Goal: Task Accomplishment & Management: Complete application form

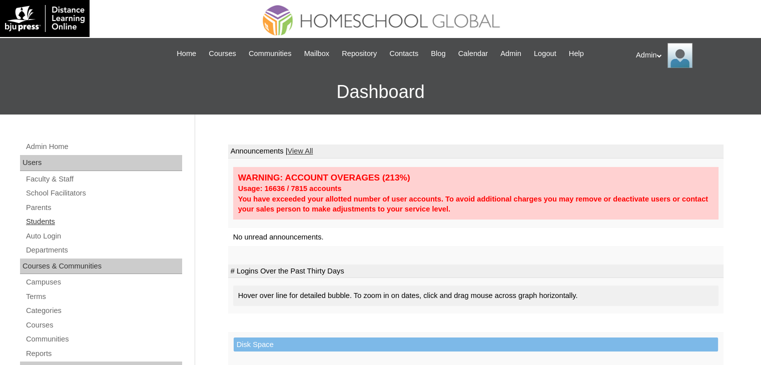
click at [49, 226] on link "Students" at bounding box center [103, 222] width 157 height 13
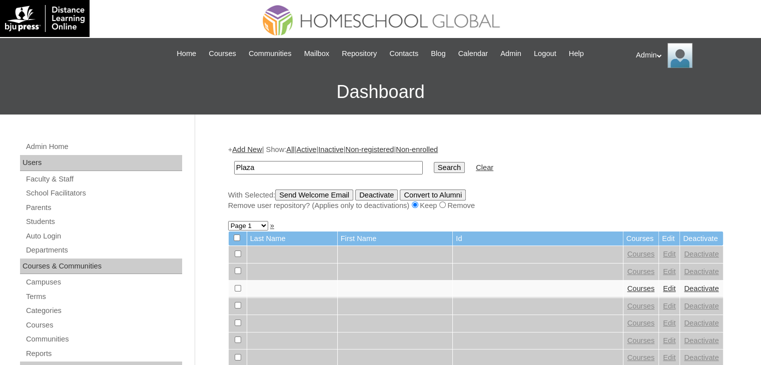
type input "Plaza"
click at [434, 168] on input "Search" at bounding box center [449, 167] width 31 height 11
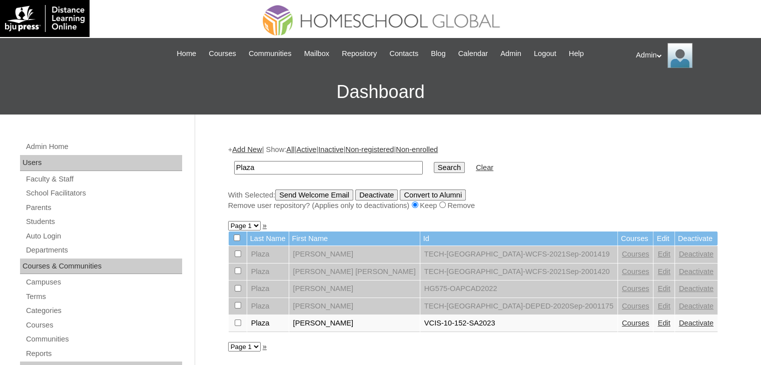
click at [257, 149] on link "Add New" at bounding box center [247, 150] width 30 height 8
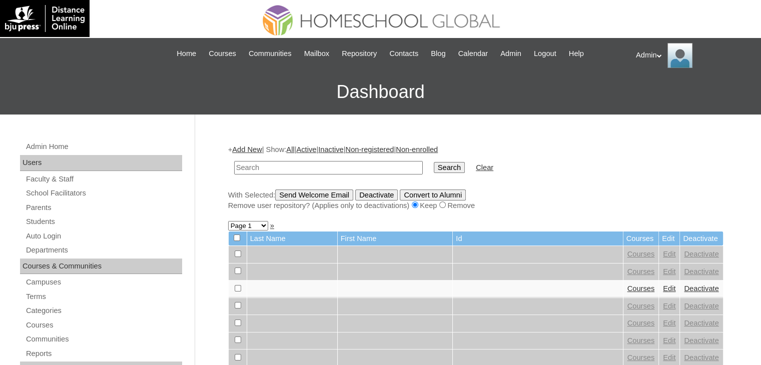
click at [256, 149] on link "Add New" at bounding box center [247, 150] width 30 height 8
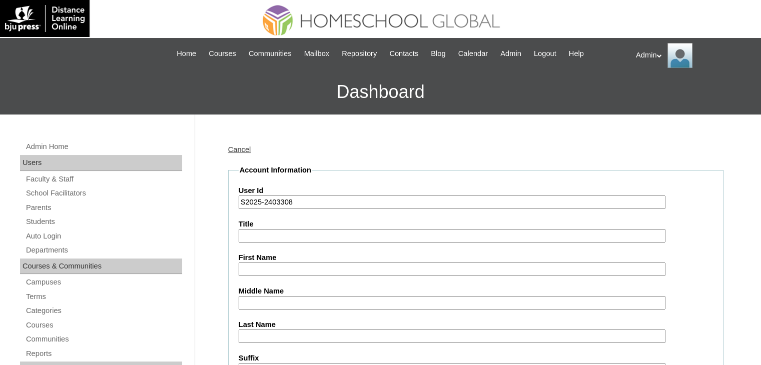
type input "S2025-2403308"
click at [262, 266] on input "First Name" at bounding box center [452, 270] width 427 height 14
paste input "Caleb Samuel Plaza"
drag, startPoint x: 313, startPoint y: 271, endPoint x: 292, endPoint y: 271, distance: 21.0
click at [292, 271] on input "Caleb Samuel Plaza" at bounding box center [452, 270] width 427 height 14
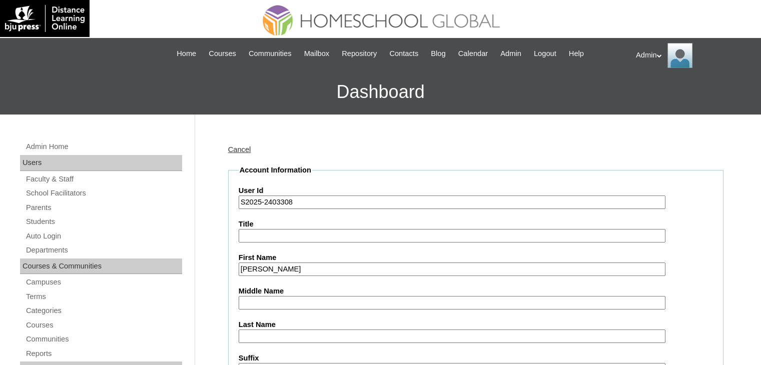
type input "Caleb Samuel"
click at [262, 335] on input "Last Name" at bounding box center [452, 337] width 427 height 14
paste input "Plaza"
type input "Plaza"
click at [268, 296] on input "Middle Name" at bounding box center [452, 303] width 427 height 14
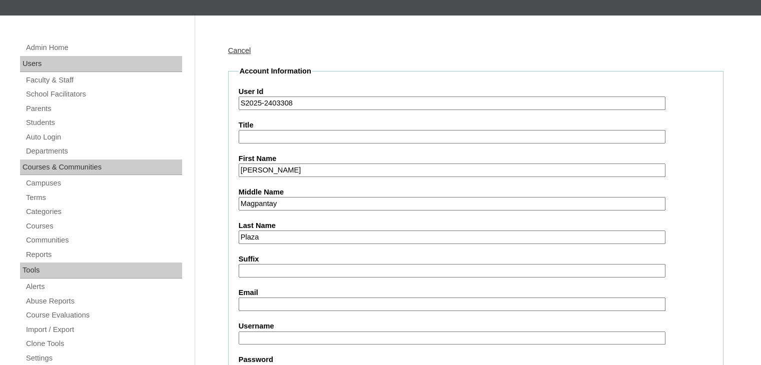
scroll to position [102, 0]
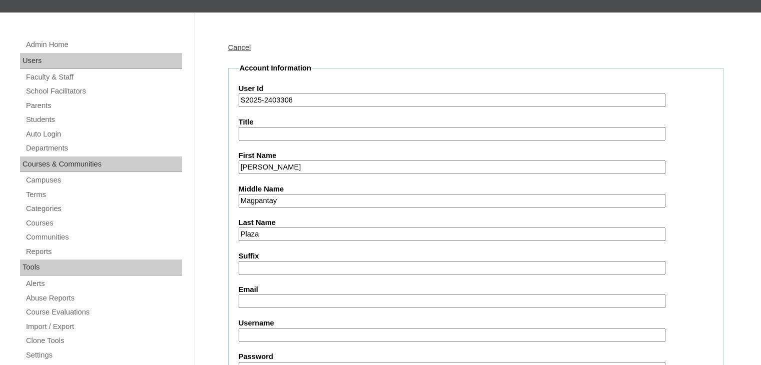
type input "Magpantay"
click at [268, 297] on input "Email" at bounding box center [452, 302] width 427 height 14
paste input "mbabyroxanne@yahoo.com"
type input "mbabyroxanne@yahoo.com"
click at [261, 330] on input "Username" at bounding box center [452, 336] width 427 height 14
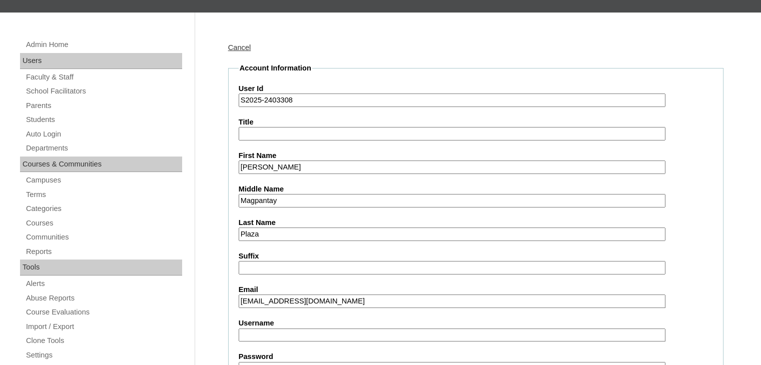
paste input "calebsam.plaza"
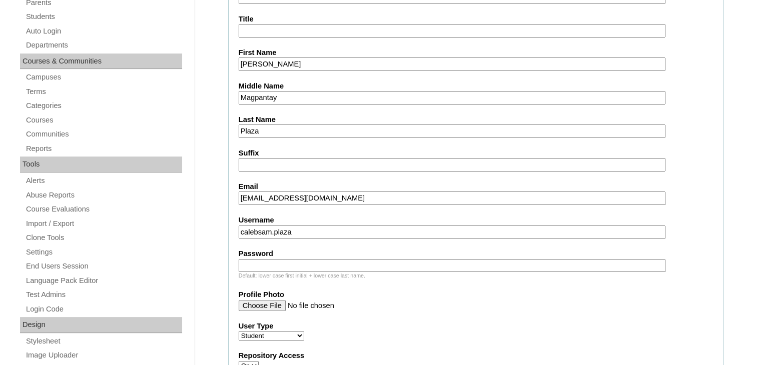
scroll to position [216, 0]
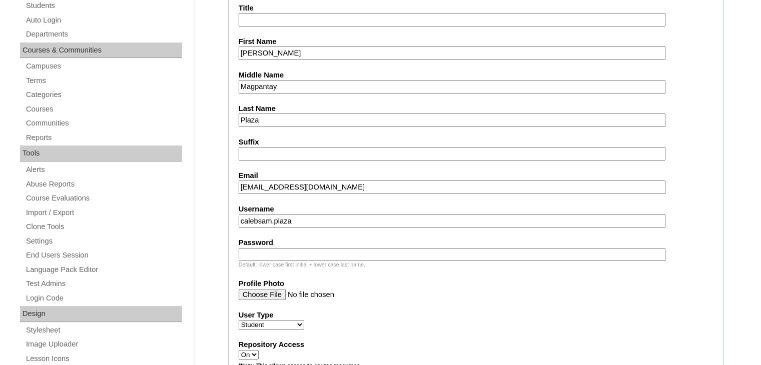
type input "calebsam.plaza"
click at [306, 250] on input "Password" at bounding box center [452, 255] width 427 height 14
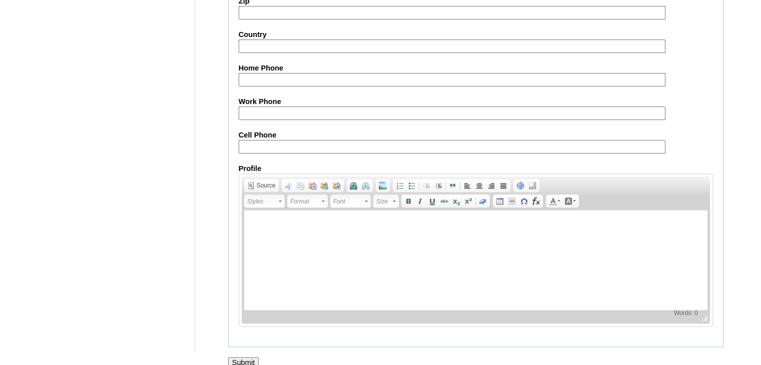
scroll to position [1147, 0]
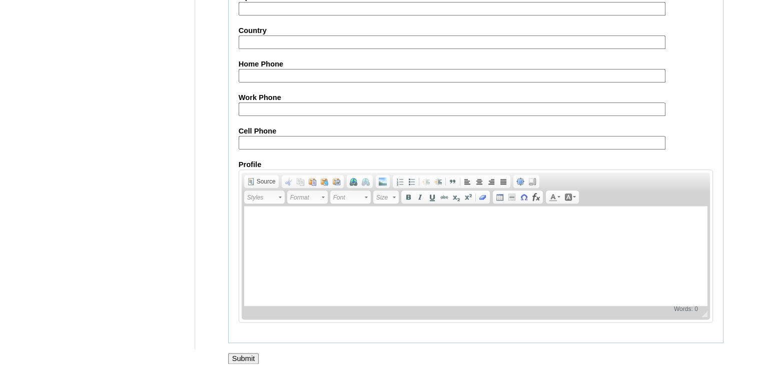
type input "DLOS2025"
click at [252, 353] on input "Submit" at bounding box center [243, 358] width 31 height 11
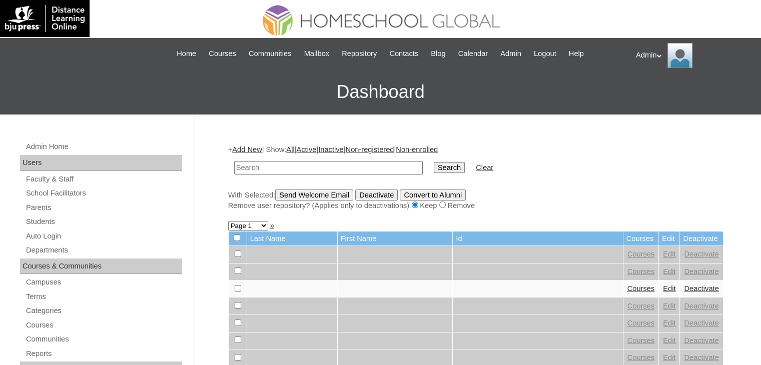
click at [286, 161] on input "text" at bounding box center [328, 168] width 189 height 14
type input "plaza"
click at [434, 162] on input "Search" at bounding box center [449, 167] width 31 height 11
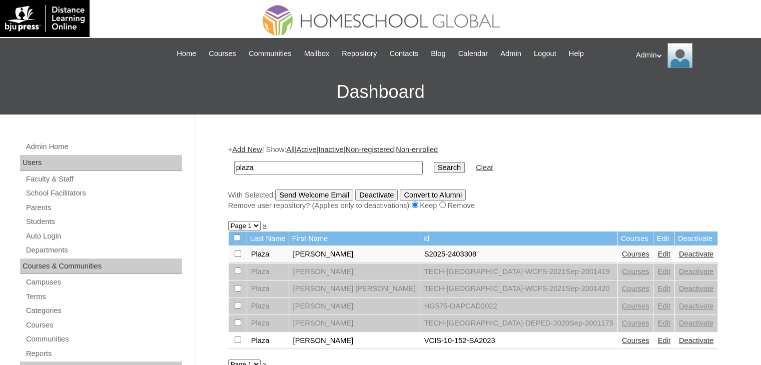
click at [622, 253] on link "Courses" at bounding box center [636, 254] width 28 height 8
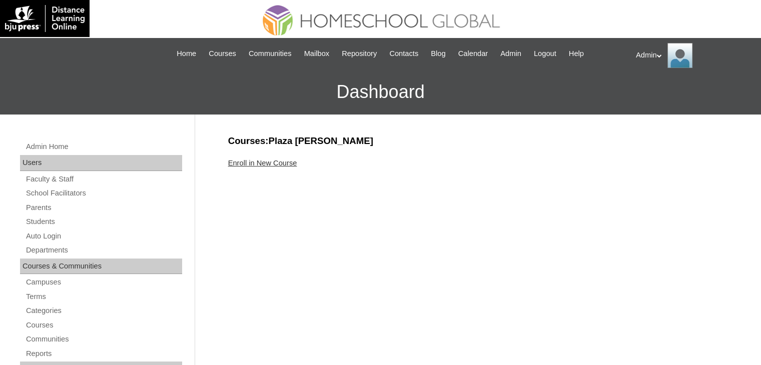
click at [257, 162] on link "Enroll in New Course" at bounding box center [262, 163] width 69 height 8
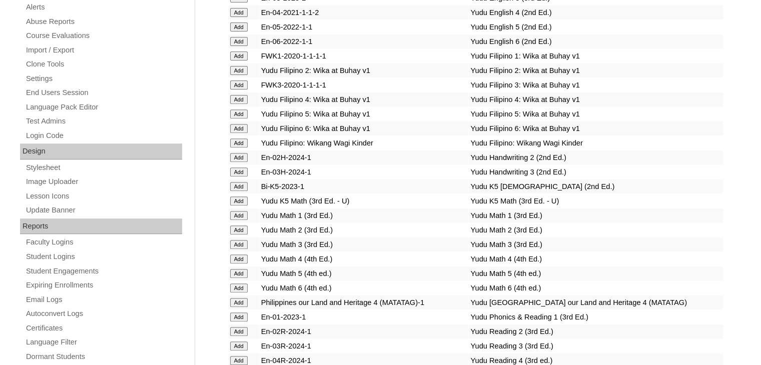
scroll to position [3567, 0]
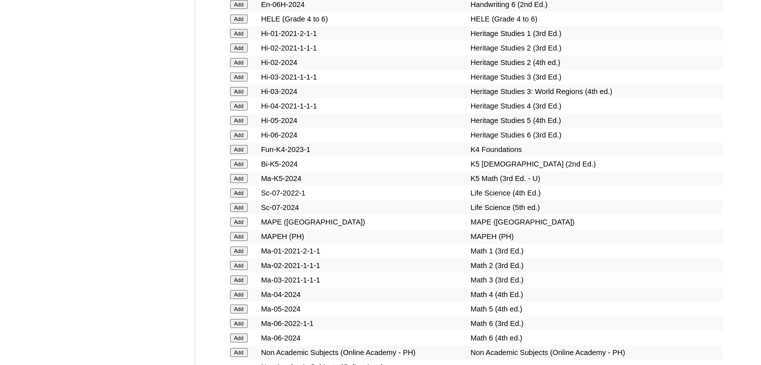
click at [239, 169] on input "Add" at bounding box center [239, 164] width 18 height 9
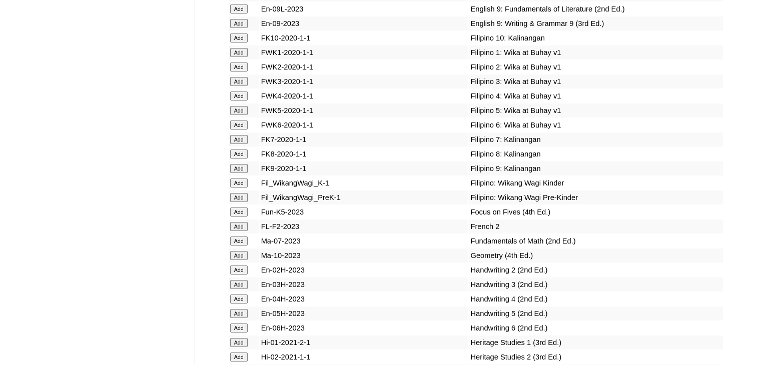
scroll to position [3293, 0]
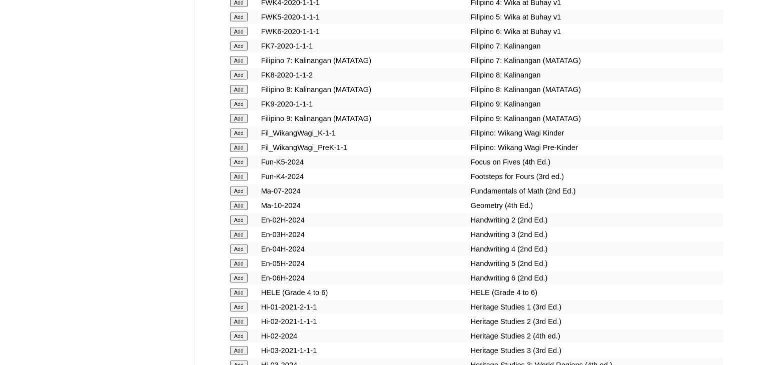
click at [238, 167] on input "Add" at bounding box center [239, 162] width 18 height 9
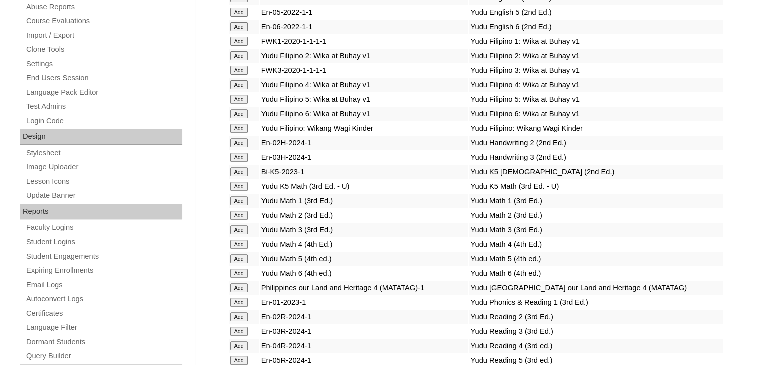
scroll to position [3582, 0]
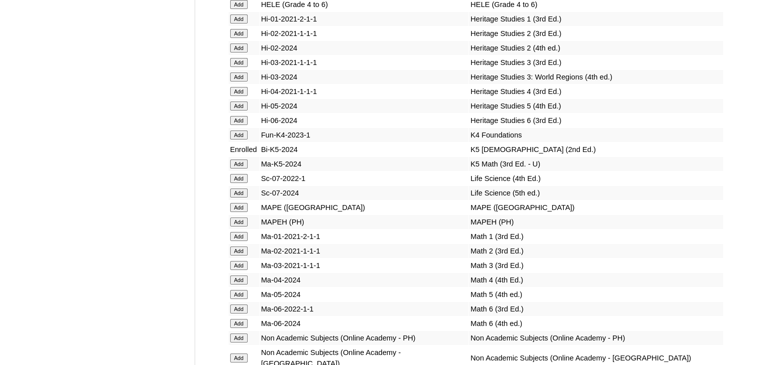
click at [238, 169] on input "Add" at bounding box center [239, 164] width 18 height 9
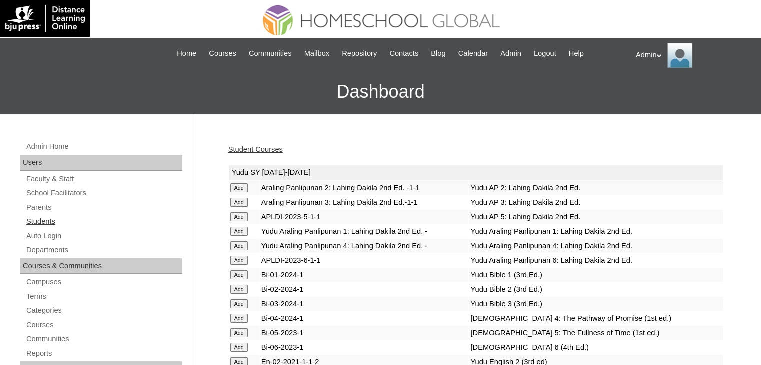
click at [55, 221] on link "Students" at bounding box center [103, 222] width 157 height 13
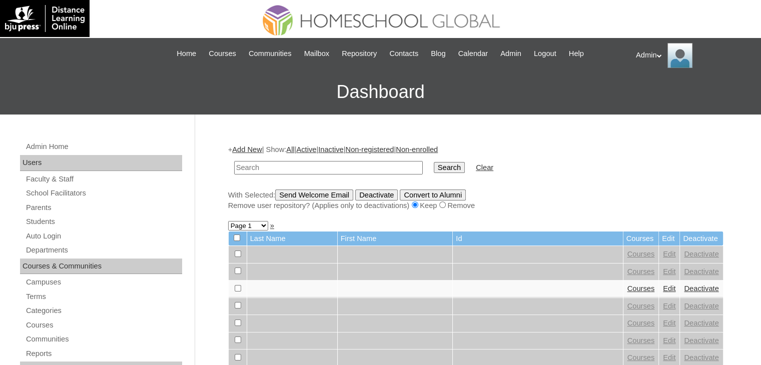
click at [259, 148] on link "Add New" at bounding box center [247, 150] width 30 height 8
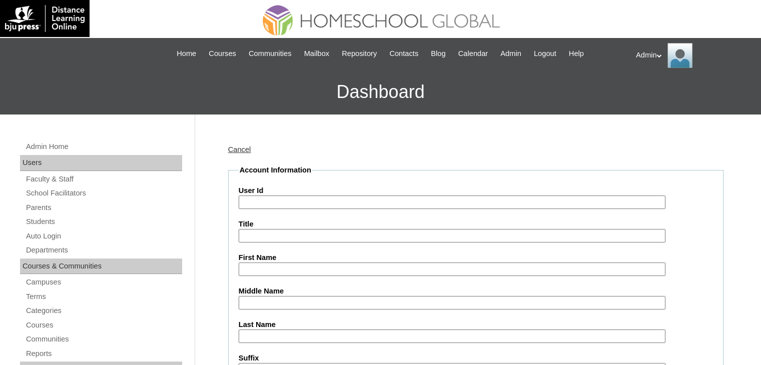
click at [257, 200] on input "User Id" at bounding box center [452, 203] width 427 height 14
drag, startPoint x: 398, startPoint y: 201, endPoint x: 370, endPoint y: 202, distance: 28.0
click at [370, 202] on input "TOUCH-QATAR-VCS-2025September-2403344-STUDENT" at bounding box center [452, 203] width 427 height 14
paste input "504356"
click at [462, 199] on input "TOUCH-QATAR-VCS-2025September-2504356-STUDENT" at bounding box center [452, 203] width 427 height 14
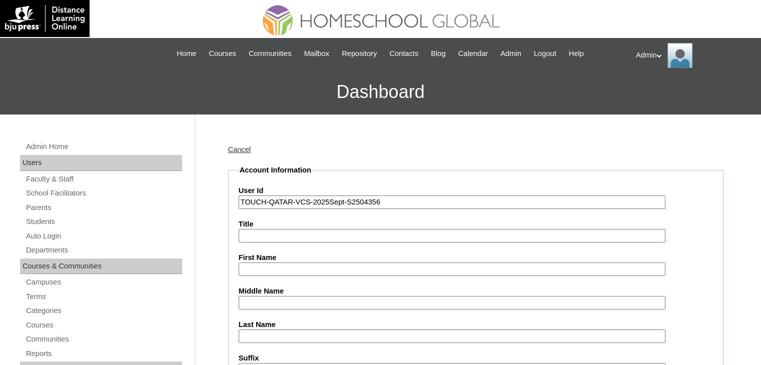
click at [292, 201] on input "TOUCH-QATAR-VCS-2025Sept-S2504356" at bounding box center [452, 203] width 427 height 14
click at [379, 202] on input "TOUCH-TLC-VCS-2025Sept-S2504356" at bounding box center [452, 203] width 427 height 14
type input "TOUCH-TLC-VCS-2025Sept-S2504356"
click at [276, 267] on input "First Name" at bounding box center [452, 270] width 427 height 14
paste input "Neriah Evey"
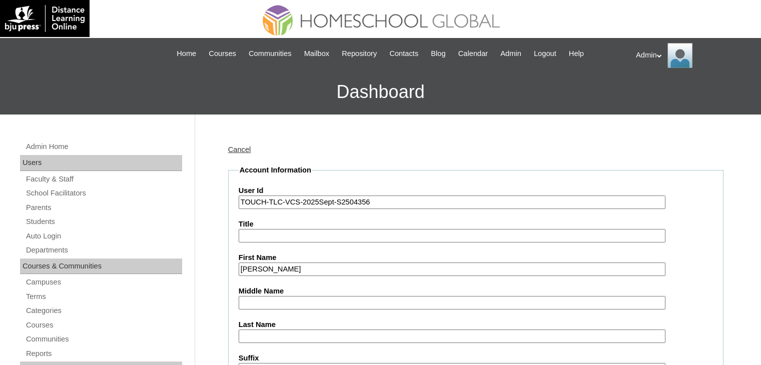
type input "Neriah Evey"
click at [304, 302] on input "Middle Name" at bounding box center [452, 303] width 427 height 14
paste input "Sarabosing"
type input "Sarabosing"
click at [282, 334] on input "Last Name" at bounding box center [452, 337] width 427 height 14
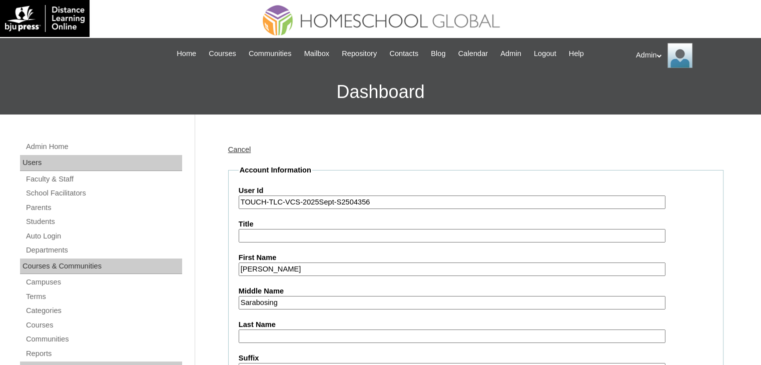
paste input "[PERSON_NAME]"
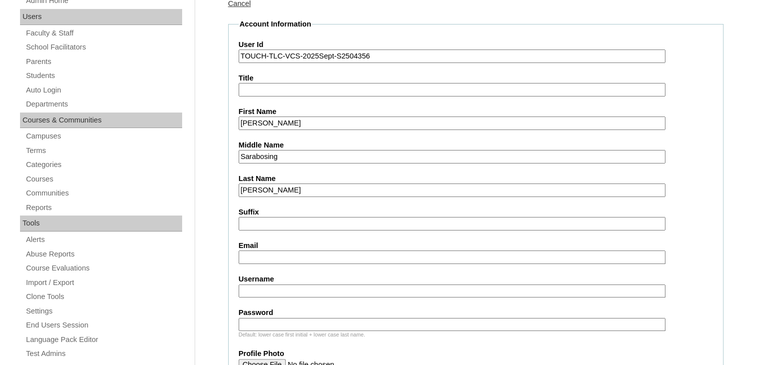
scroll to position [152, 0]
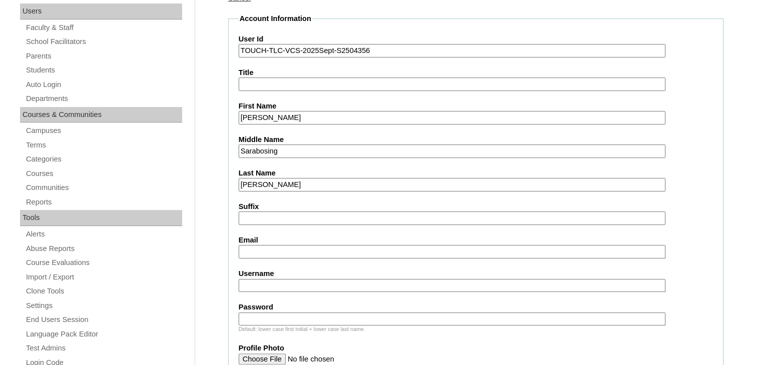
type input "[PERSON_NAME]"
click at [286, 247] on input "Email" at bounding box center [452, 252] width 427 height 14
paste input "jtsarabosing@gmail.com"
type input "jtsarabosing@gmail.com"
click at [266, 282] on input "Username" at bounding box center [452, 286] width 427 height 14
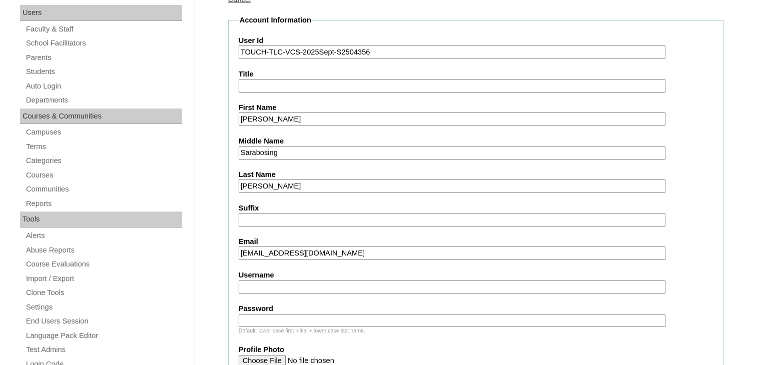
scroll to position [150, 0]
type input "neriaheve.delacruz"
click at [285, 315] on input "Password" at bounding box center [452, 321] width 427 height 14
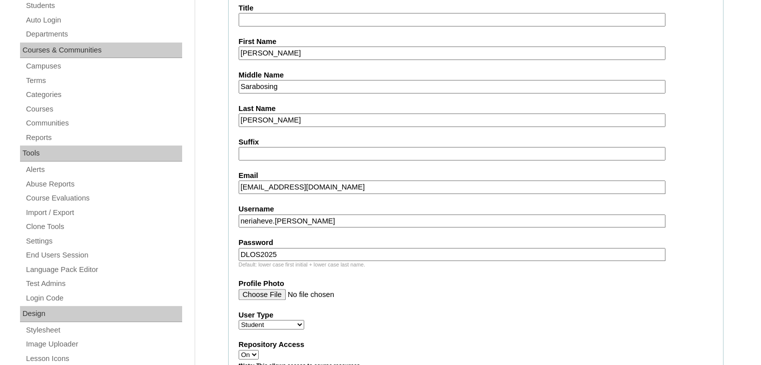
scroll to position [236, 0]
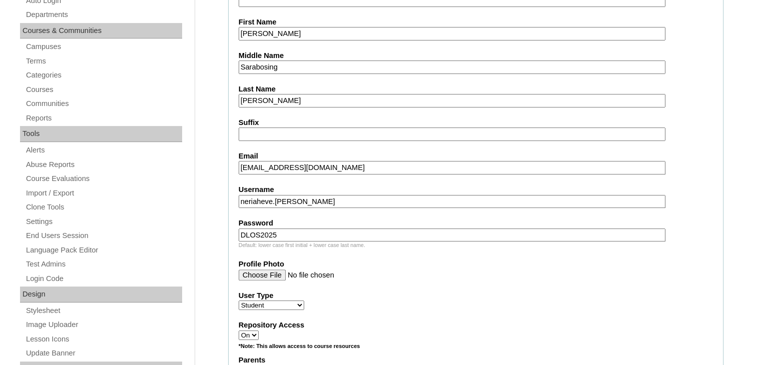
type input "DLOS2025"
drag, startPoint x: 319, startPoint y: 200, endPoint x: 233, endPoint y: 197, distance: 86.1
click at [233, 197] on fieldset "Account Information User Id TOUCH-TLC-VCS-2025Sept-S2504356 Title First Name Ne…" at bounding box center [475, 333] width 495 height 809
drag, startPoint x: 318, startPoint y: 202, endPoint x: 238, endPoint y: 204, distance: 80.1
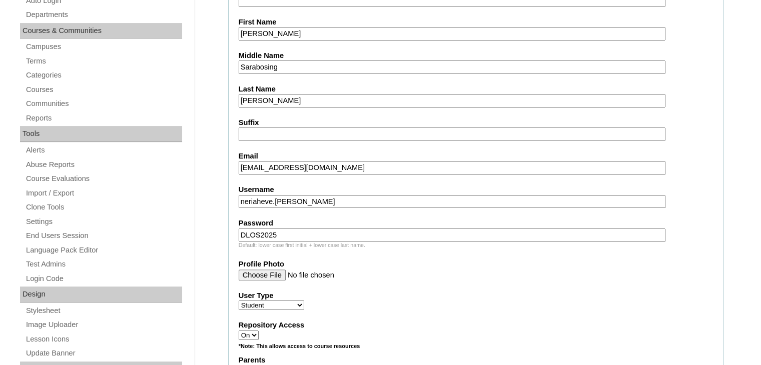
click at [239, 204] on input "neriaheve.delacruz" at bounding box center [452, 202] width 427 height 14
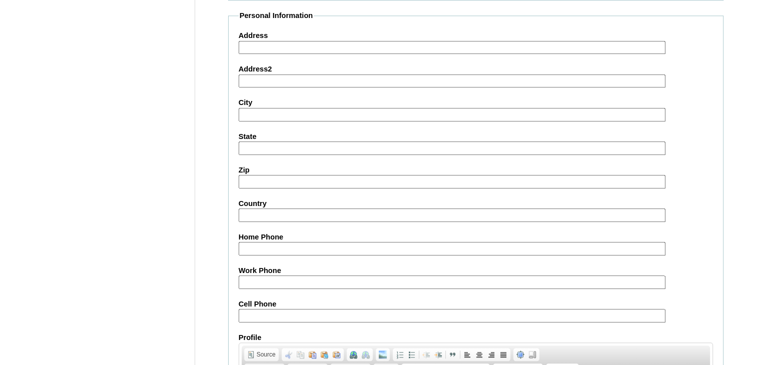
scroll to position [1147, 0]
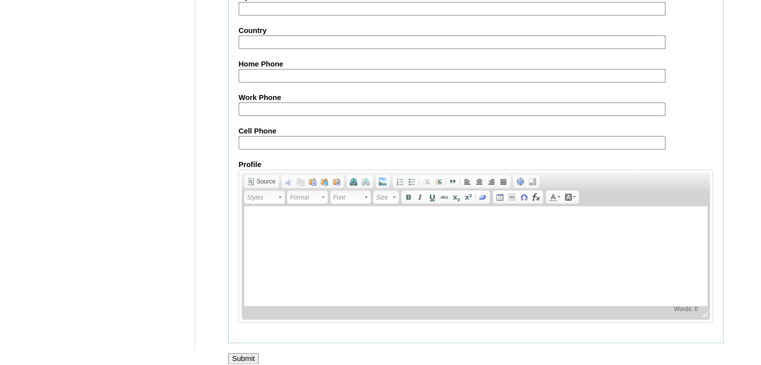
click at [253, 353] on input "Submit" at bounding box center [243, 358] width 31 height 11
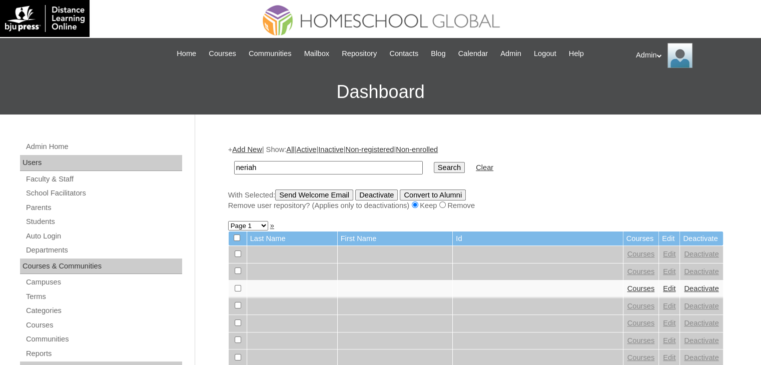
type input "neriah"
click at [434, 169] on input "Search" at bounding box center [449, 167] width 31 height 11
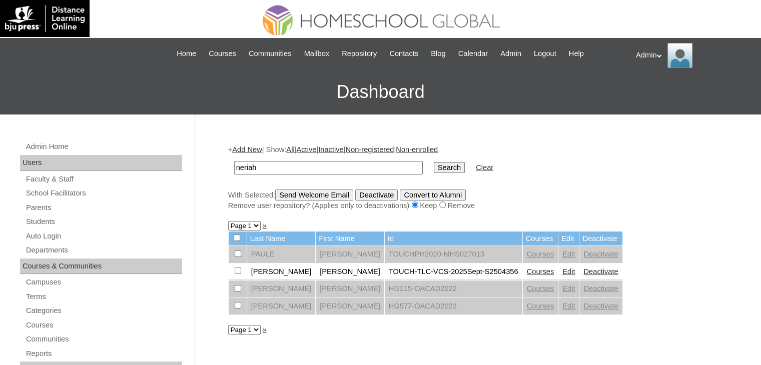
click at [527, 273] on link "Courses" at bounding box center [541, 272] width 28 height 8
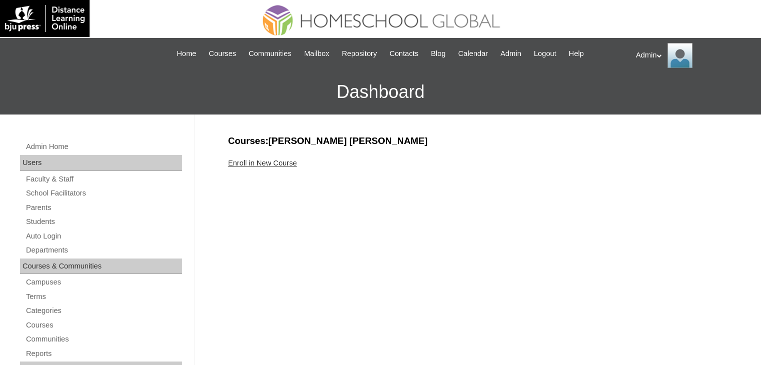
click at [279, 163] on link "Enroll in New Course" at bounding box center [262, 163] width 69 height 8
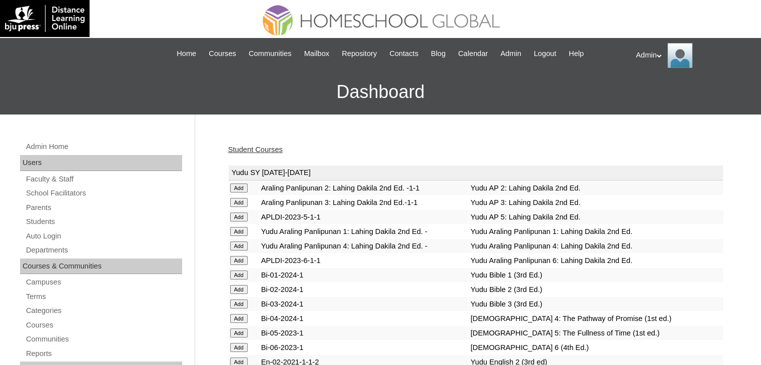
scroll to position [2443, 0]
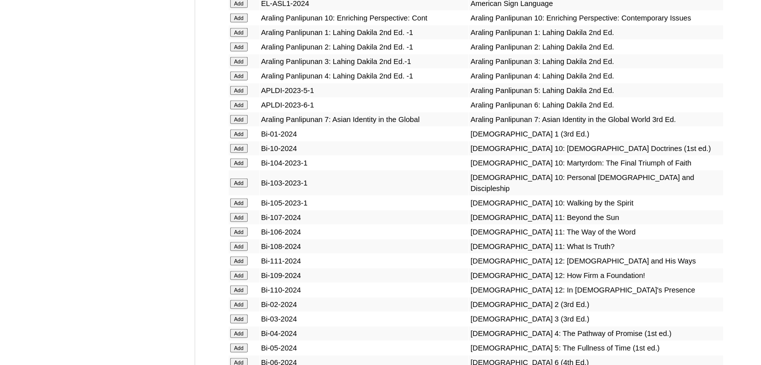
click at [239, 139] on input "Add" at bounding box center [239, 134] width 18 height 9
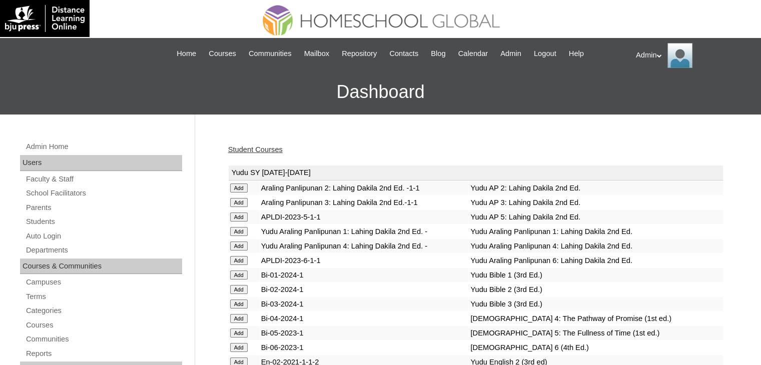
click at [339, 87] on h3 "Dashboard" at bounding box center [380, 92] width 751 height 45
click at [53, 218] on link "Students" at bounding box center [103, 222] width 157 height 13
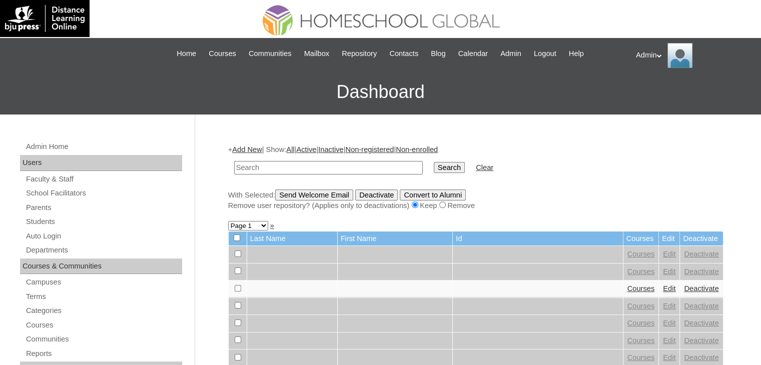
click at [679, 177] on form "Search Clear" at bounding box center [475, 168] width 495 height 26
